Goal: Transaction & Acquisition: Purchase product/service

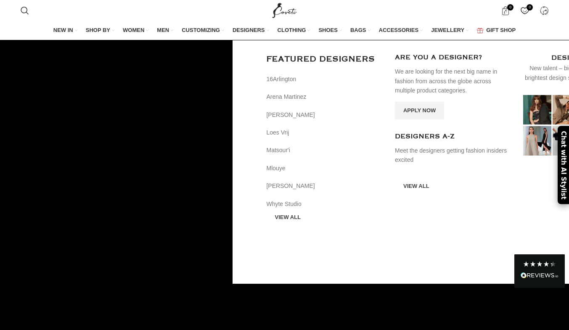
click at [244, 29] on span "DESIGNERS" at bounding box center [249, 31] width 32 height 8
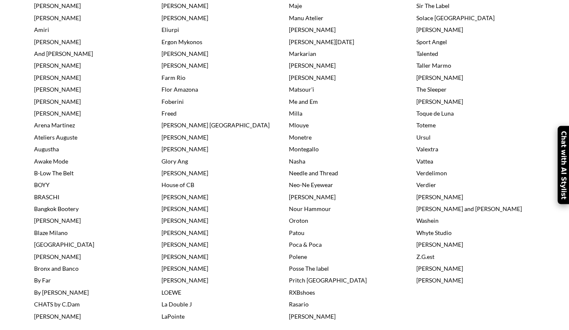
scroll to position [308, 0]
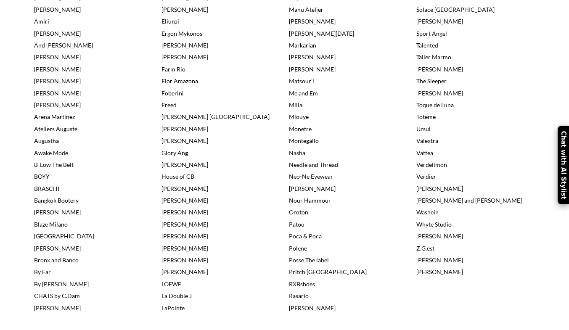
click at [179, 299] on link "La Double J" at bounding box center [177, 295] width 30 height 7
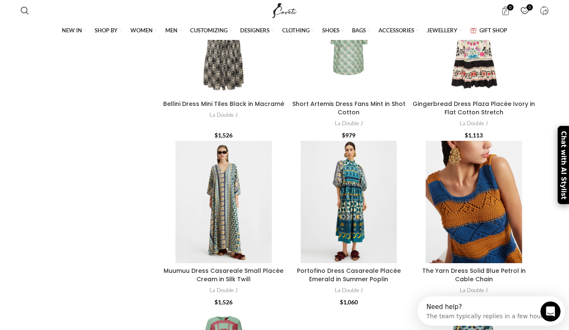
scroll to position [1643, 0]
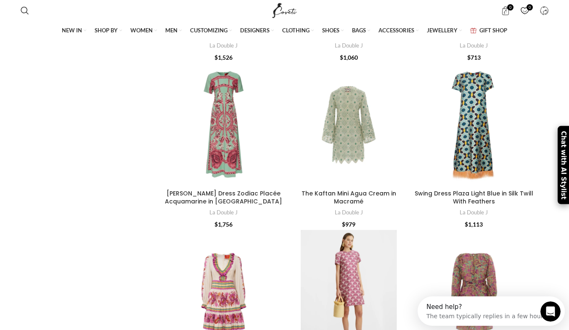
drag, startPoint x: 573, startPoint y: 24, endPoint x: 575, endPoint y: 194, distance: 169.6
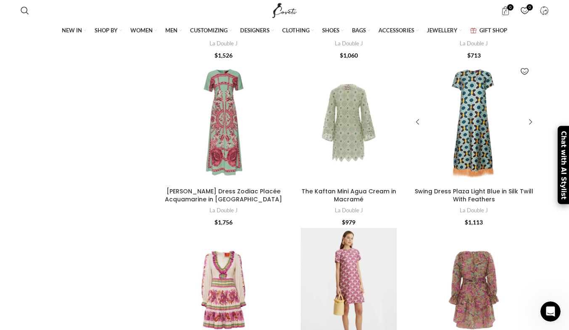
click at [468, 167] on div at bounding box center [464, 122] width 21 height 123
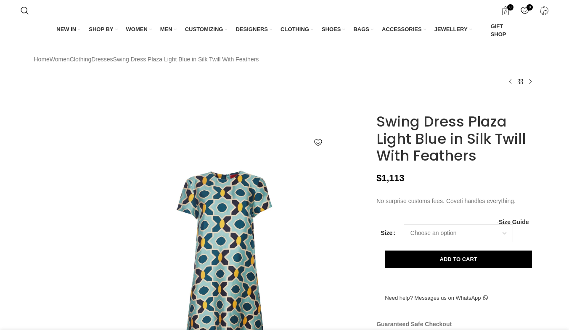
click at [456, 242] on select "Choose an option 6UK 8 UK 10 [GEOGRAPHIC_DATA] 12 [GEOGRAPHIC_DATA] 14 [GEOGRAP…" at bounding box center [458, 234] width 109 height 18
click at [404, 242] on select "Choose an option 6UK 8 UK 10 [GEOGRAPHIC_DATA] 12 [GEOGRAPHIC_DATA] 14 [GEOGRAP…" at bounding box center [458, 234] width 109 height 18
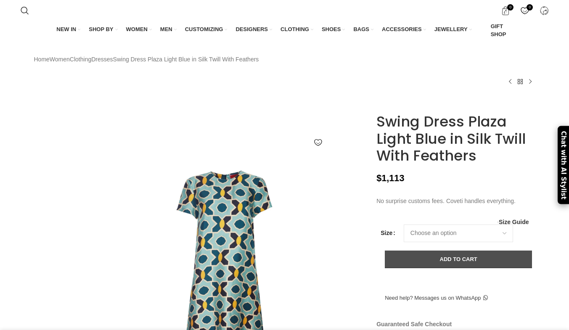
click at [461, 269] on button "Add to cart" at bounding box center [458, 260] width 147 height 18
select select "12-[GEOGRAPHIC_DATA]"
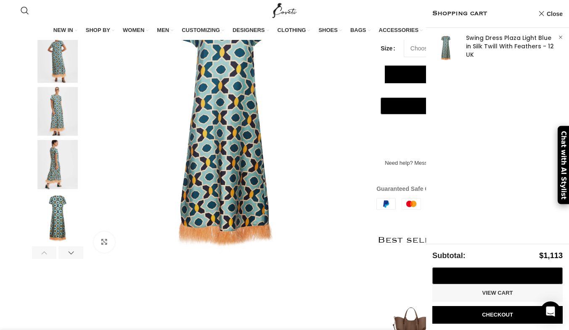
scroll to position [0, 266]
click at [386, 210] on img at bounding box center [450, 204] width 146 height 12
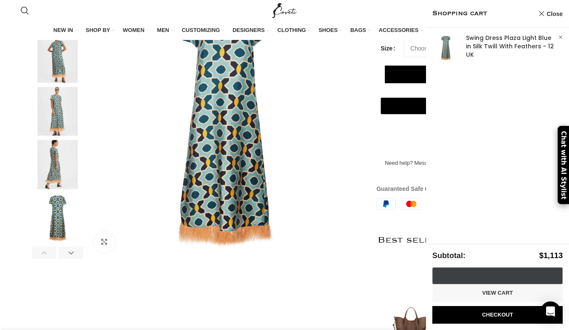
click at [485, 275] on div "Pay with GPay" at bounding box center [471, 277] width 33 height 8
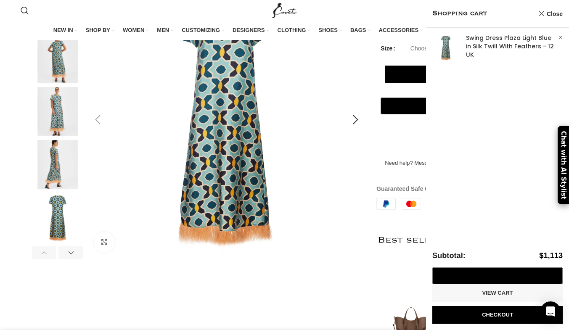
scroll to position [0, 1151]
